Goal: Information Seeking & Learning: Understand process/instructions

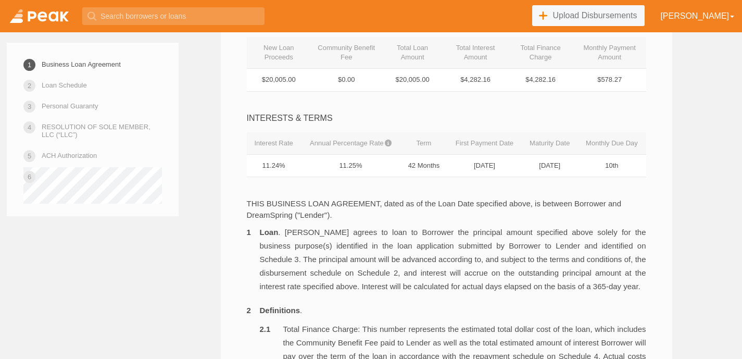
scroll to position [271, 0]
click at [477, 228] on li "Loan . [PERSON_NAME] agrees to loan to Borrower the principal amount specified …" at bounding box center [446, 258] width 399 height 68
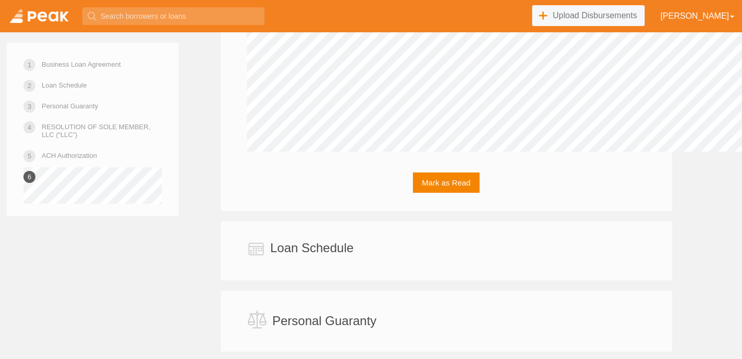
scroll to position [2115, 0]
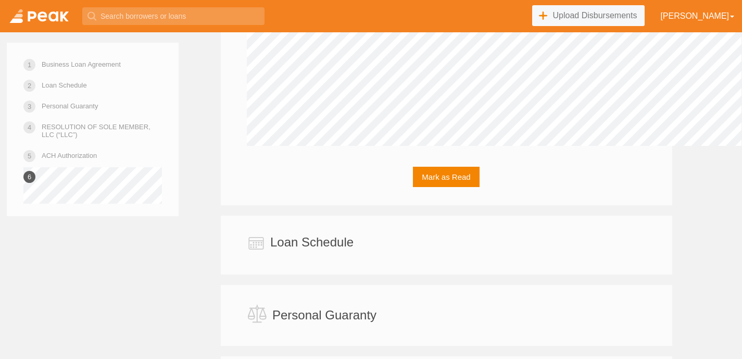
click at [53, 19] on link at bounding box center [39, 16] width 78 height 32
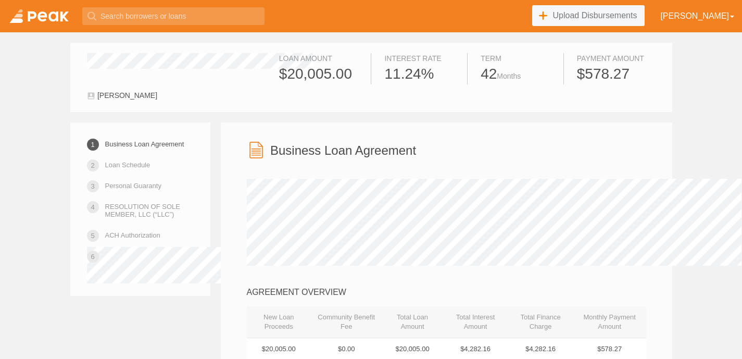
click at [102, 236] on li "ACH Authorization" at bounding box center [140, 235] width 107 height 18
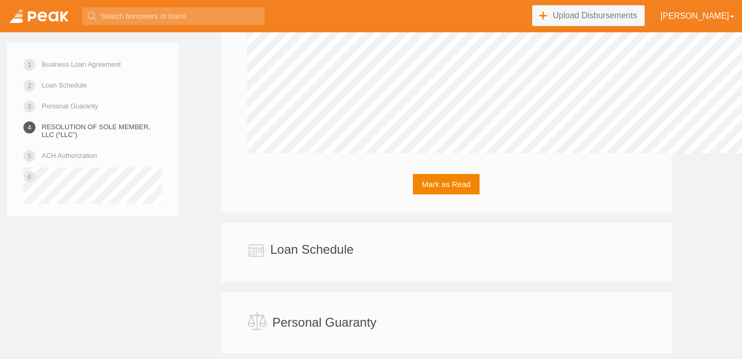
scroll to position [2115, 0]
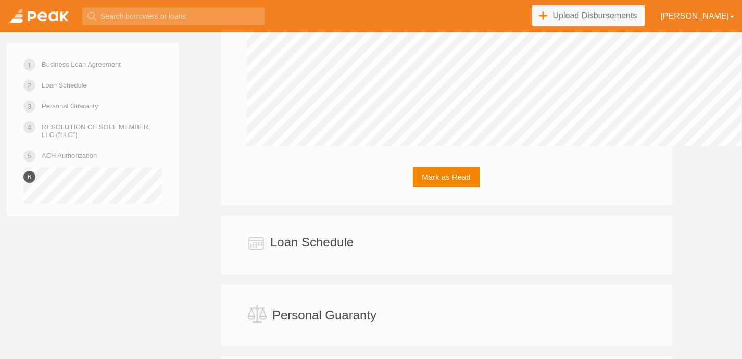
click at [55, 13] on link at bounding box center [39, 16] width 78 height 32
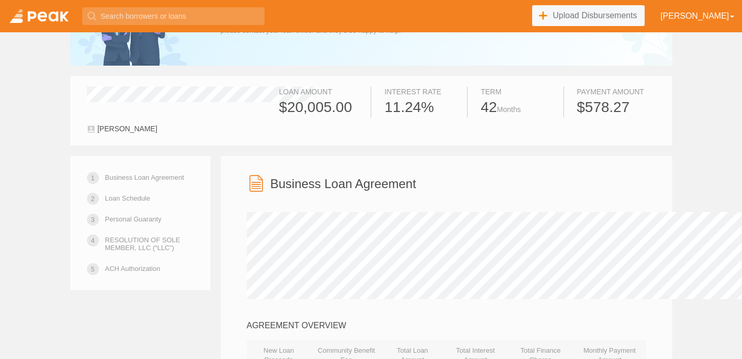
scroll to position [73, 0]
